Goal: Find specific page/section: Find specific page/section

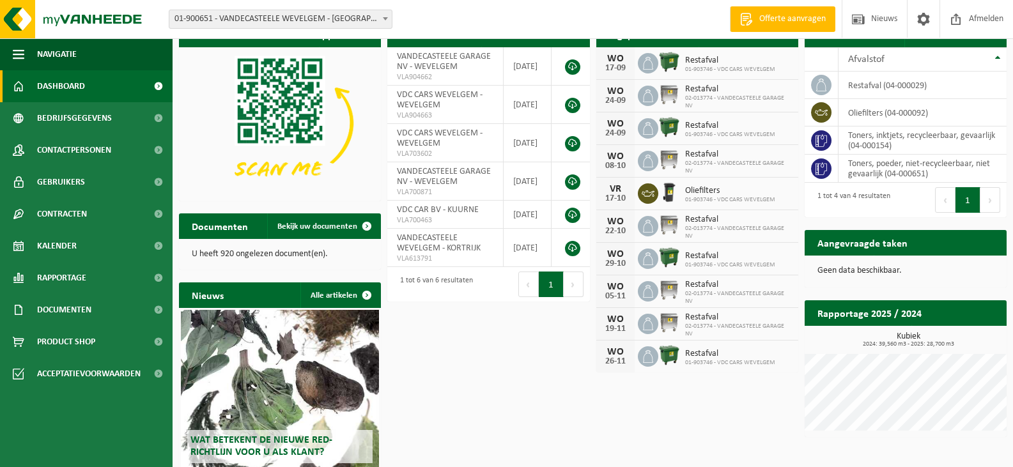
scroll to position [122, 0]
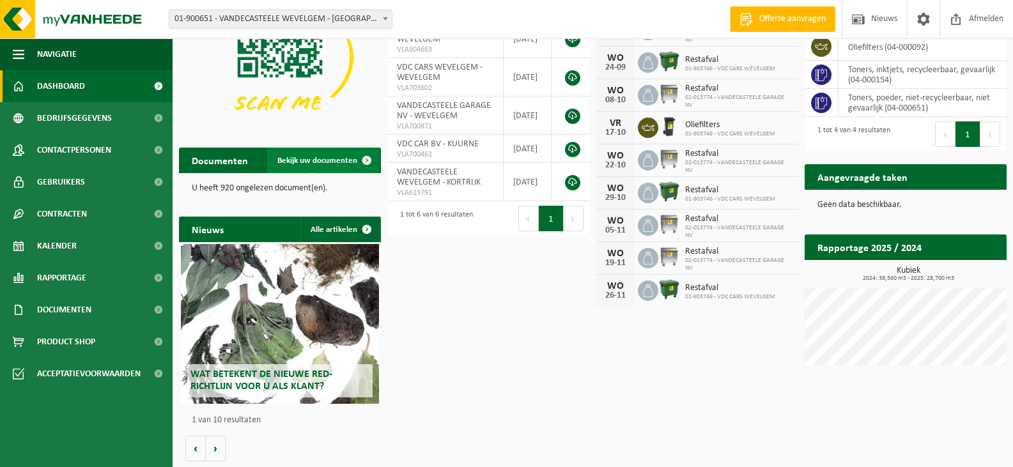
click at [298, 161] on span "Bekijk uw documenten" at bounding box center [317, 161] width 80 height 8
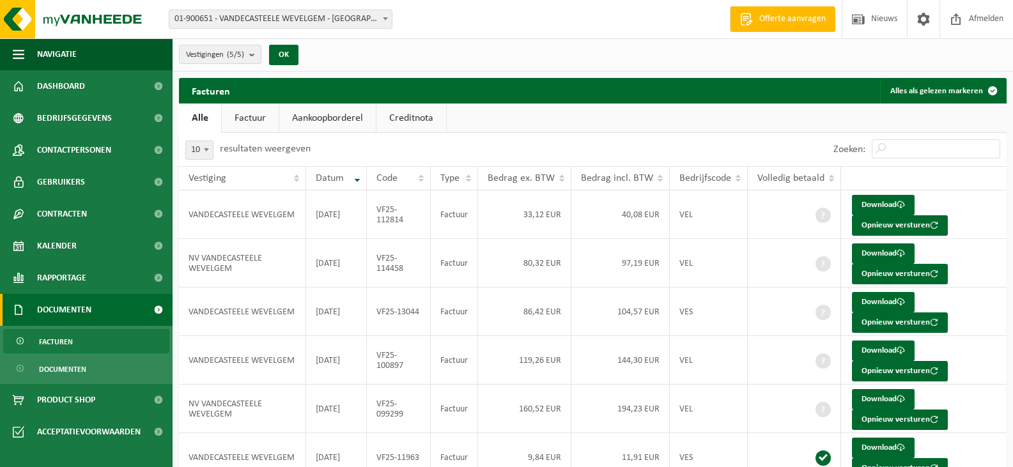
click at [388, 54] on div "Vestigingen (5/5) Alles selecteren Alles deselecteren VANDECASTEELE WEVELGEM - …" at bounding box center [592, 54] width 840 height 33
click at [22, 50] on span "button" at bounding box center [18, 54] width 11 height 32
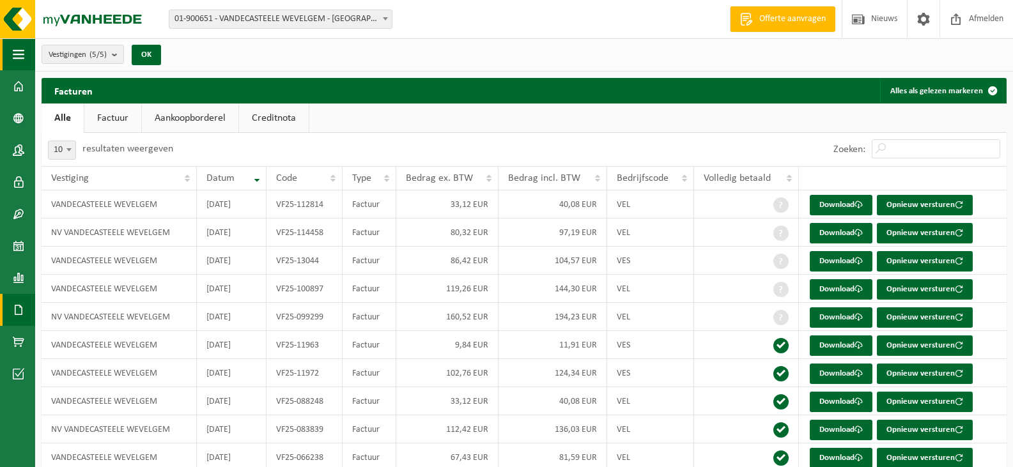
click at [23, 52] on span "button" at bounding box center [18, 54] width 11 height 32
